Goal: Navigation & Orientation: Find specific page/section

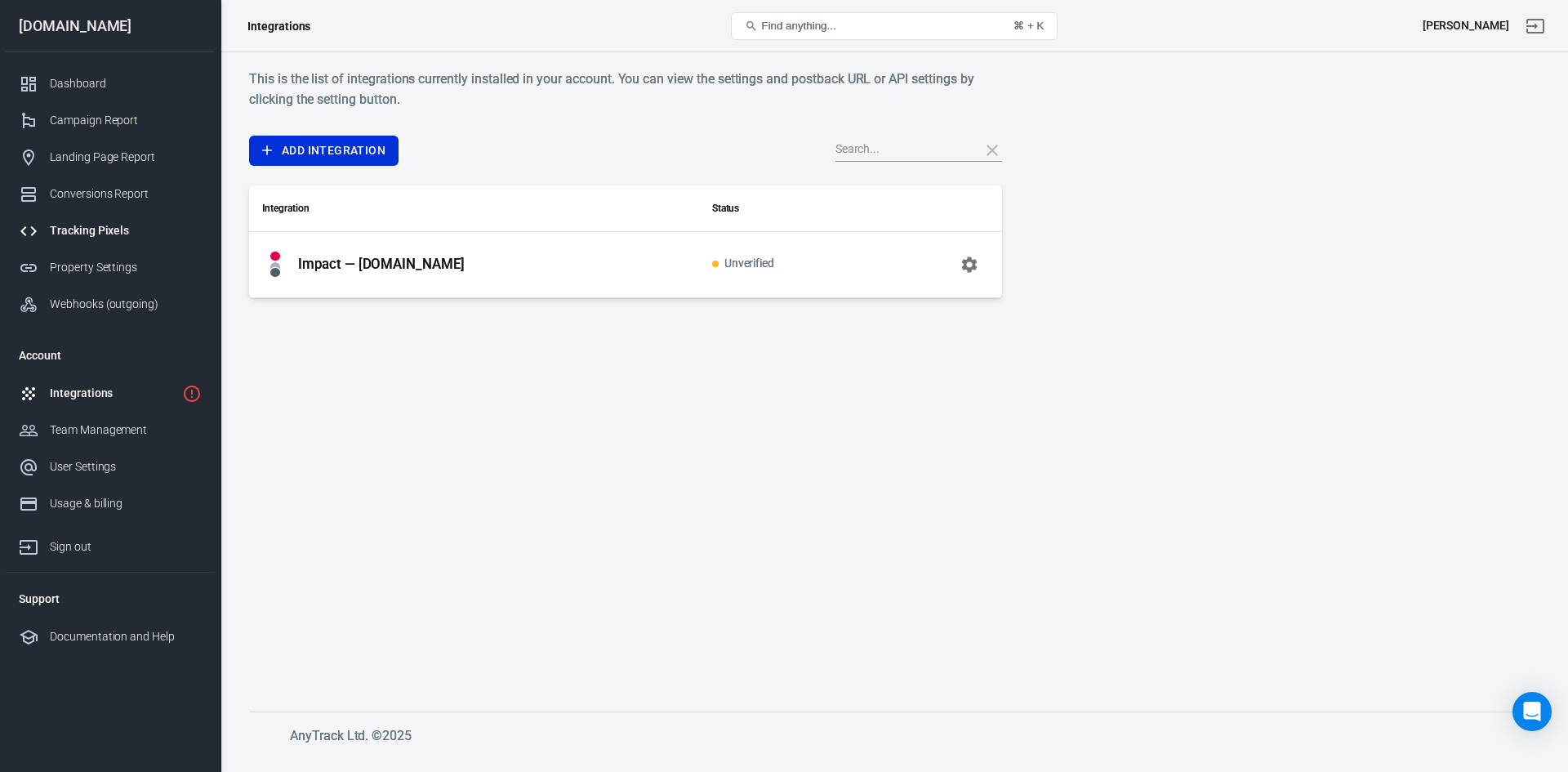
click at [123, 231] on div "Tracking Pixels" at bounding box center [125, 230] width 152 height 17
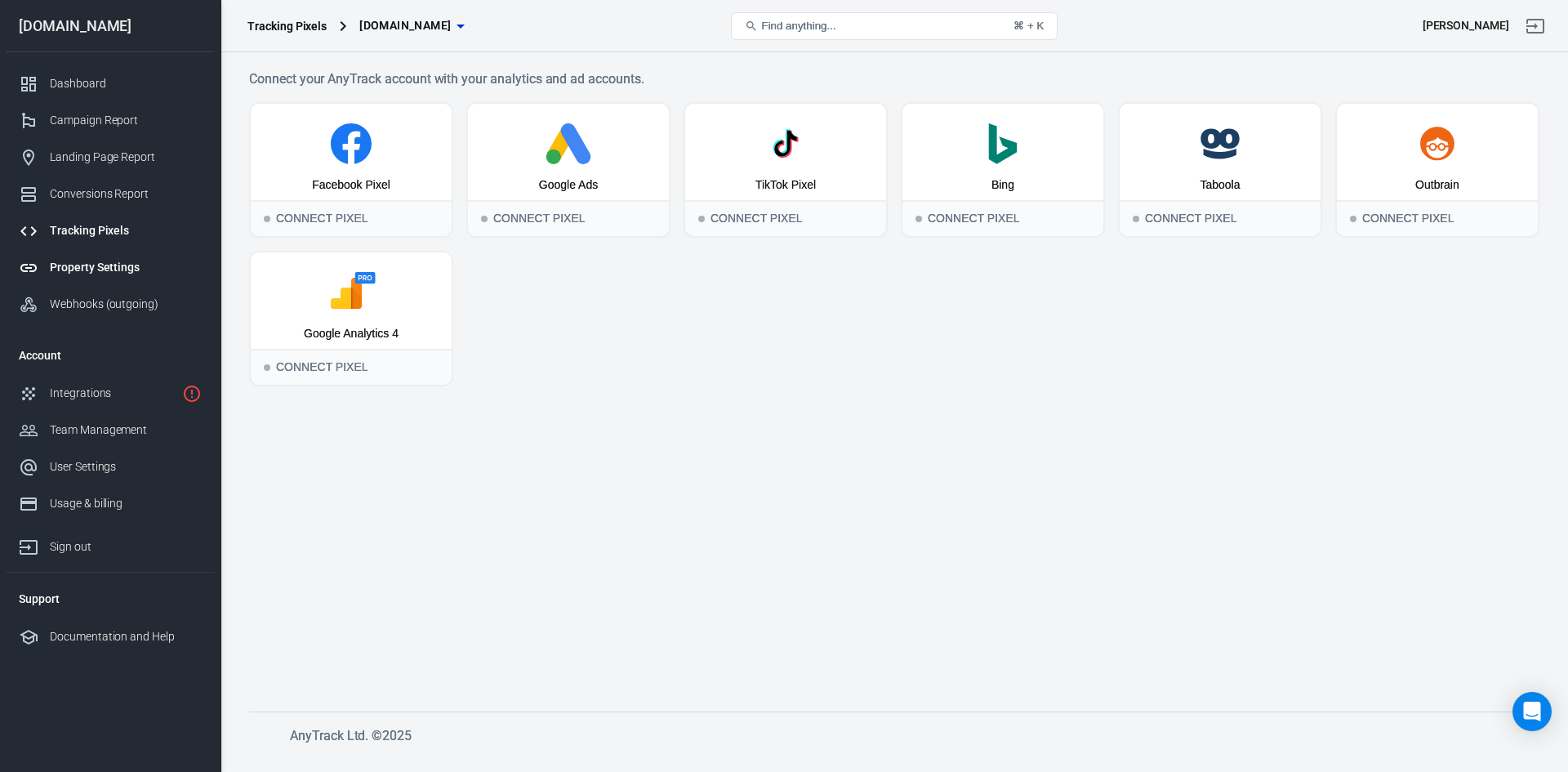
click at [96, 273] on div "Property Settings" at bounding box center [125, 267] width 152 height 17
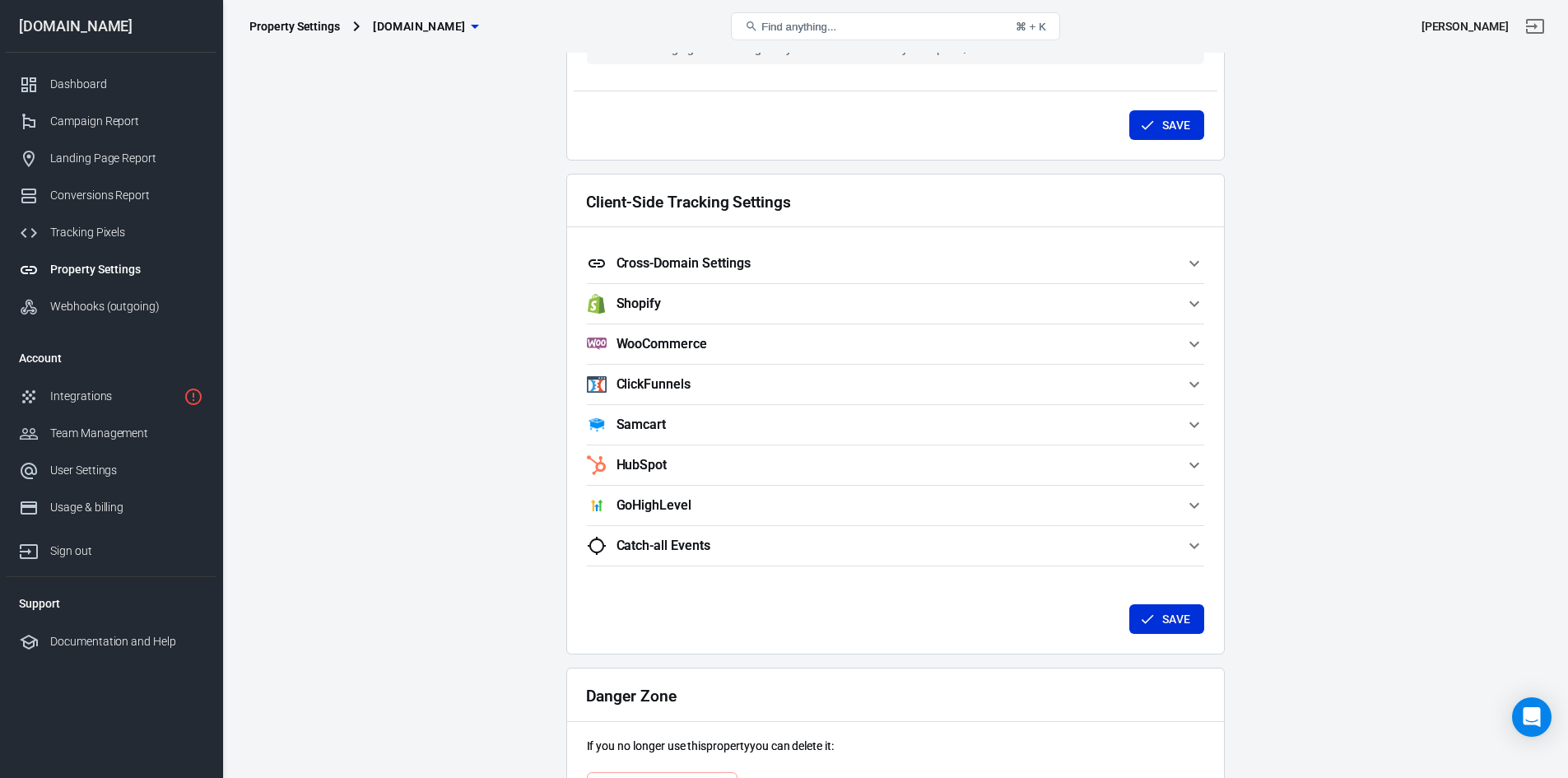
scroll to position [1430, 0]
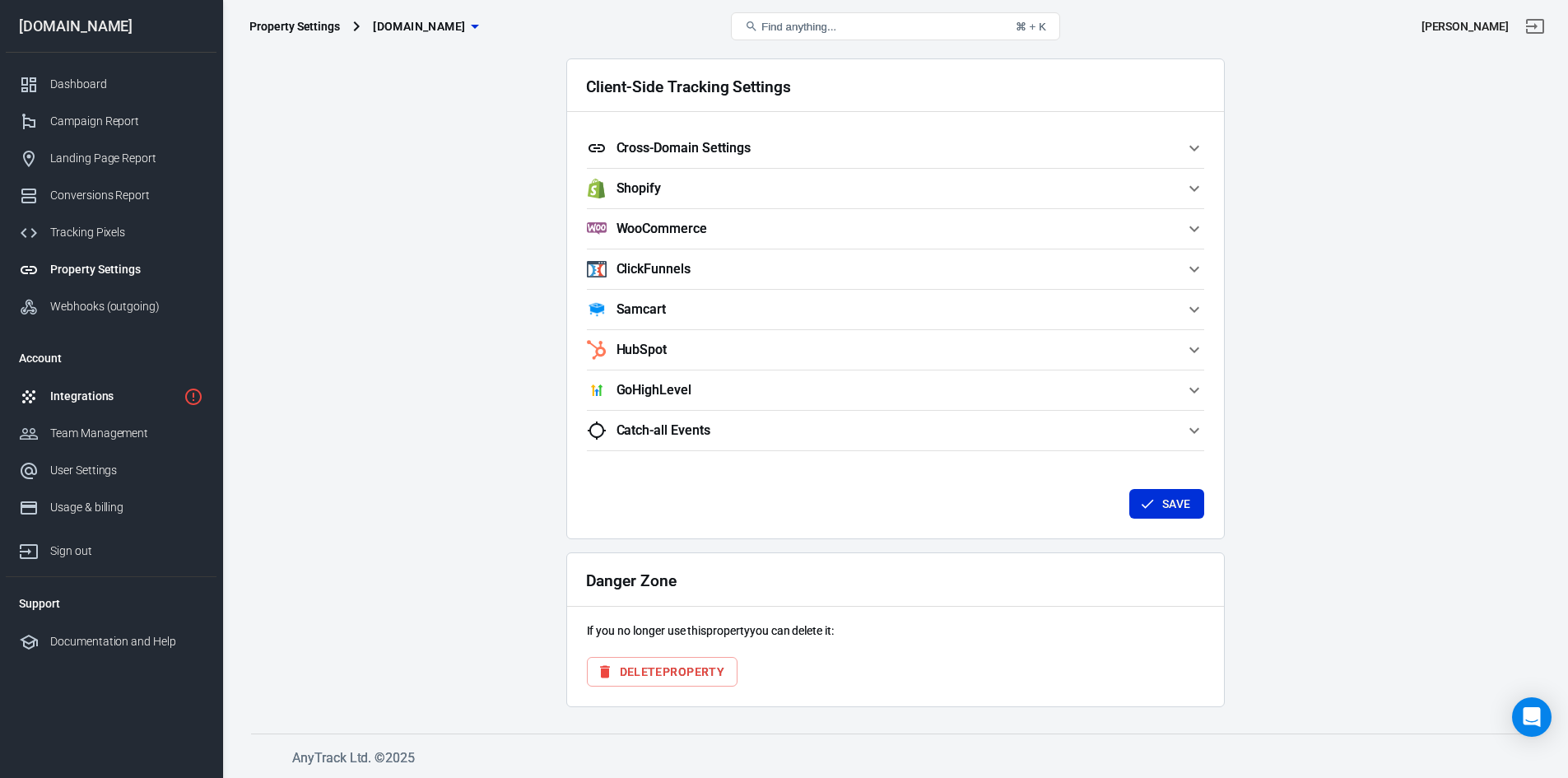
click at [85, 394] on div "Integrations" at bounding box center [113, 396] width 127 height 17
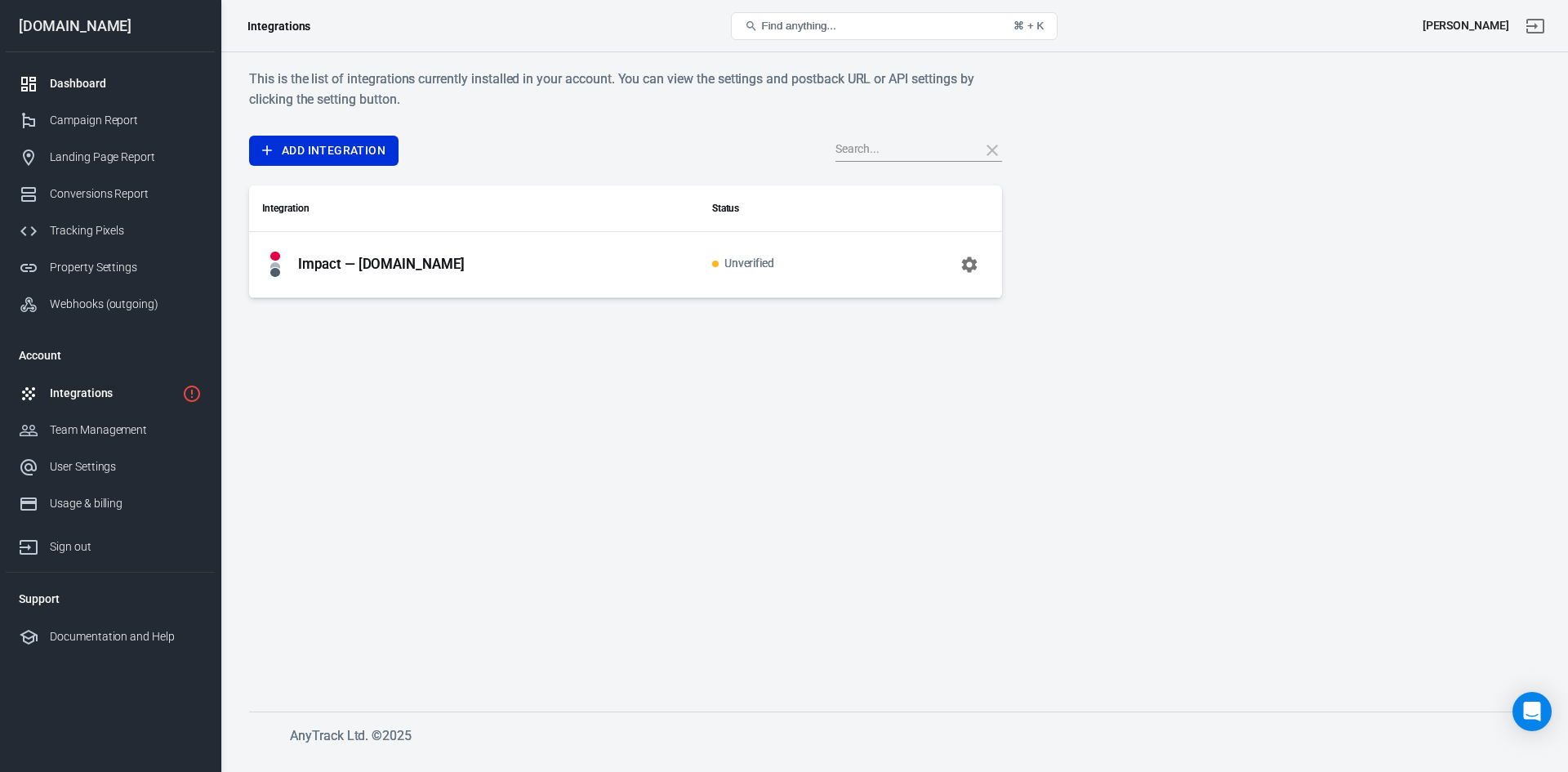
click at [94, 90] on div "Dashboard" at bounding box center [125, 84] width 152 height 17
